Goal: Task Accomplishment & Management: Manage account settings

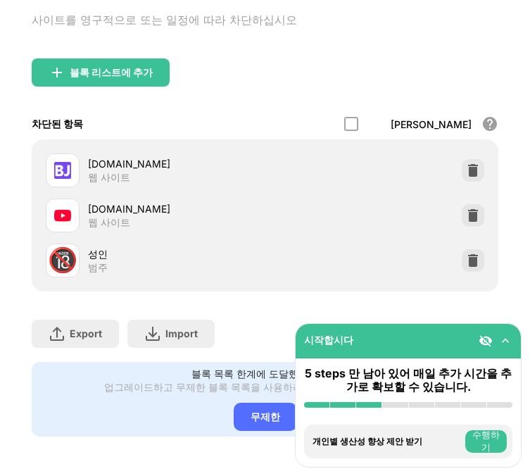
scroll to position [120, 0]
click at [466, 209] on img at bounding box center [473, 215] width 14 height 14
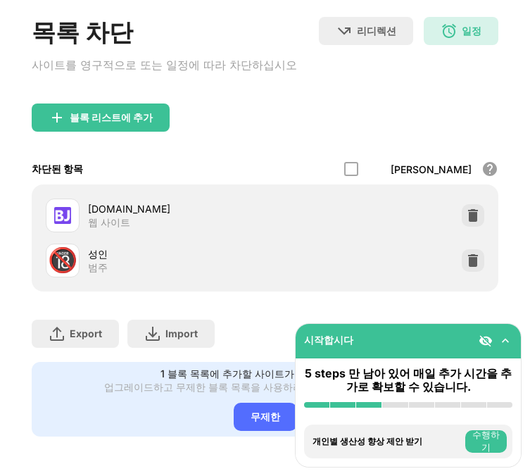
scroll to position [75, 0]
